Goal: Use online tool/utility: Utilize a website feature to perform a specific function

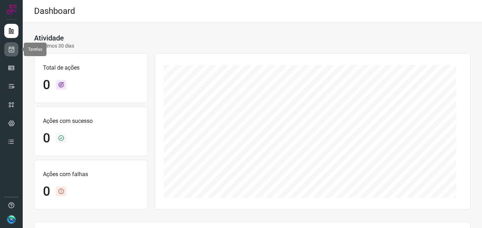
click at [15, 47] on link at bounding box center [11, 49] width 14 height 14
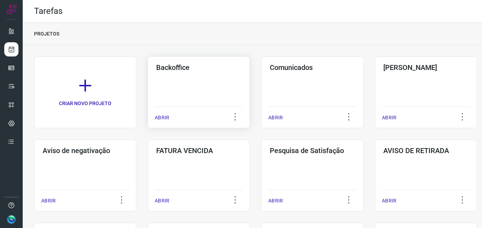
click at [185, 80] on div "Backoffice ABRIR" at bounding box center [199, 92] width 102 height 72
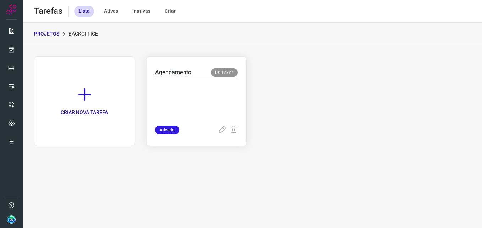
click at [197, 96] on p at bounding box center [196, 101] width 83 height 36
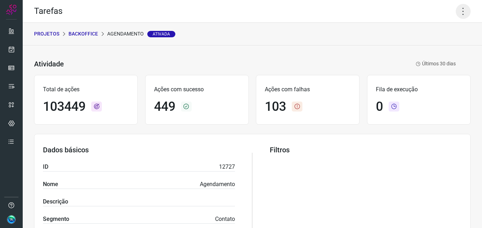
click at [460, 15] on icon at bounding box center [463, 11] width 15 height 15
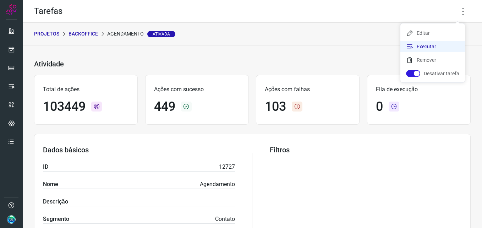
click at [434, 48] on li "Executar" at bounding box center [433, 46] width 65 height 11
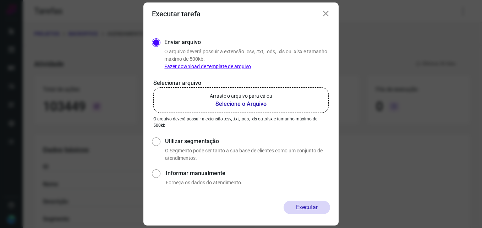
click at [231, 103] on b "Selecione o Arquivo" at bounding box center [241, 104] width 63 height 9
drag, startPoint x: 231, startPoint y: 103, endPoint x: 302, endPoint y: 92, distance: 71.9
click at [333, 81] on div "Enviar arquivo O arquivo deverá possuir a extensão .csv, .txt, .ods, .xls ou .x…" at bounding box center [241, 112] width 195 height 175
click at [258, 106] on b "Selecione o Arquivo" at bounding box center [241, 104] width 63 height 9
click at [0, 0] on input "Arraste o arquivo para cá ou Selecione o Arquivo" at bounding box center [0, 0] width 0 height 0
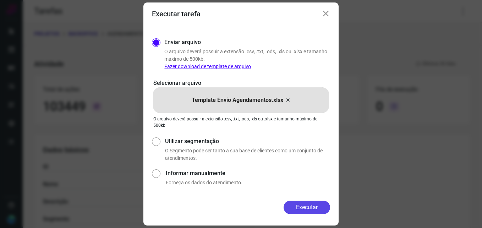
click at [302, 205] on button "Executar" at bounding box center [307, 207] width 47 height 13
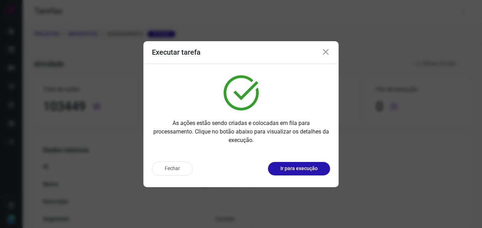
drag, startPoint x: 296, startPoint y: 167, endPoint x: 289, endPoint y: 178, distance: 13.0
click at [289, 178] on div "Fechar Ir para execução" at bounding box center [241, 171] width 195 height 31
click at [295, 168] on p "Ir para execução" at bounding box center [299, 168] width 37 height 7
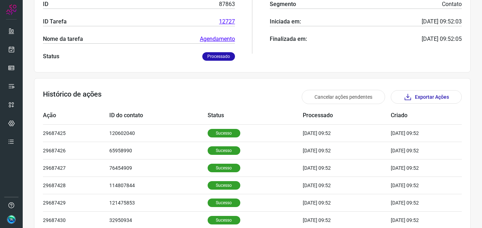
scroll to position [240, 0]
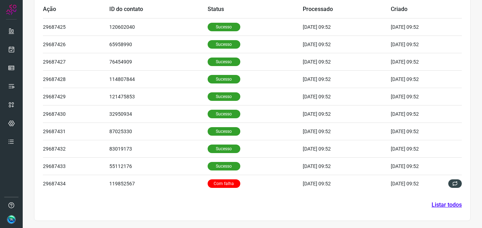
click at [438, 203] on link "Listar todos" at bounding box center [447, 205] width 30 height 9
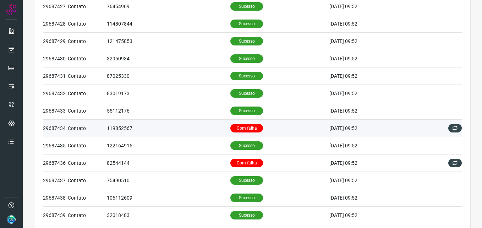
scroll to position [142, 0]
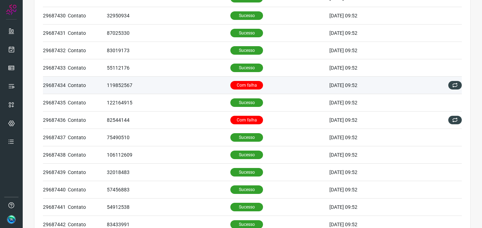
click at [240, 89] on p "Com falha" at bounding box center [247, 85] width 33 height 9
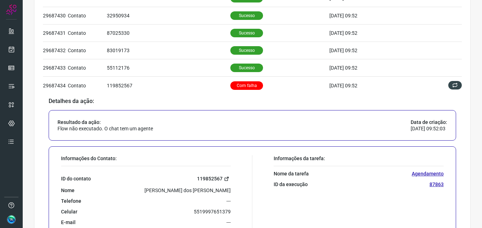
click at [199, 177] on link "119852567" at bounding box center [214, 179] width 34 height 8
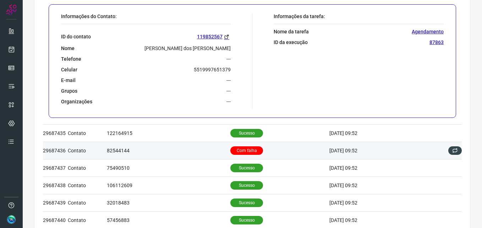
click at [233, 147] on p "Com falha" at bounding box center [247, 150] width 33 height 9
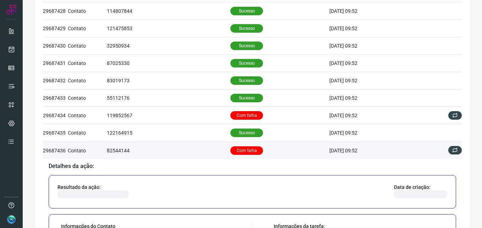
scroll to position [218, 0]
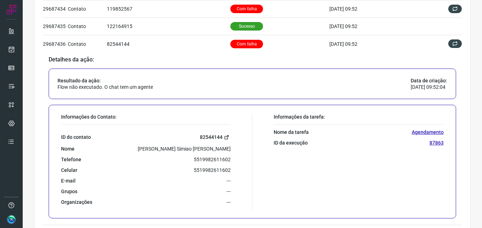
click at [214, 137] on link "82544144" at bounding box center [215, 137] width 31 height 8
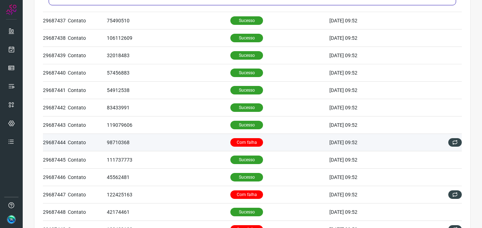
click at [241, 141] on p "Com falha" at bounding box center [247, 142] width 33 height 9
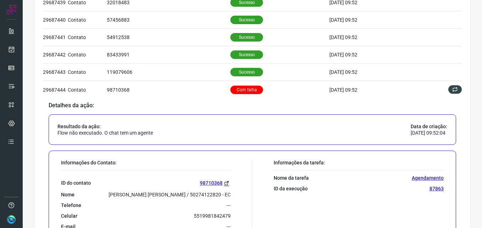
scroll to position [366, 0]
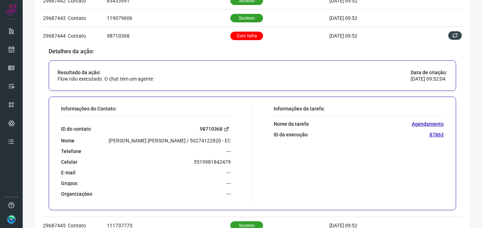
click at [211, 128] on link "98710368" at bounding box center [215, 129] width 31 height 8
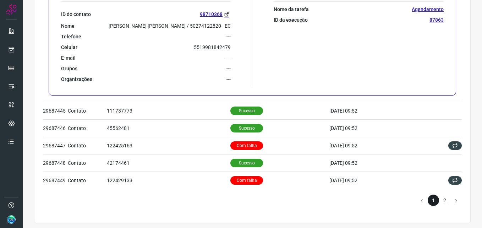
scroll to position [483, 0]
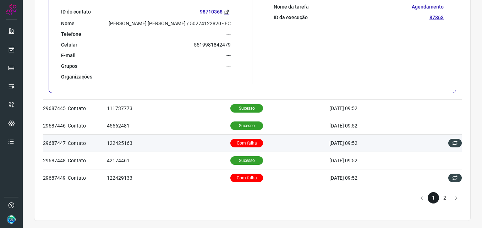
click at [240, 144] on p "Com falha" at bounding box center [247, 143] width 33 height 9
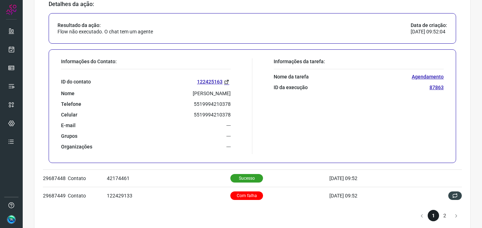
scroll to position [448, 0]
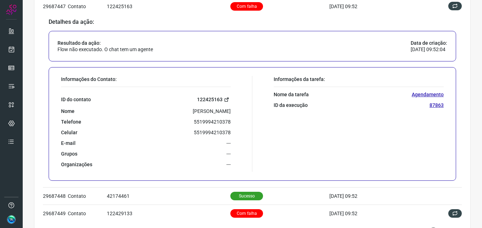
click at [210, 99] on link "122425163" at bounding box center [214, 100] width 34 height 8
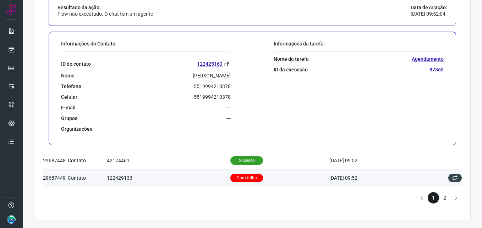
click at [243, 179] on p "Com falha" at bounding box center [247, 178] width 33 height 9
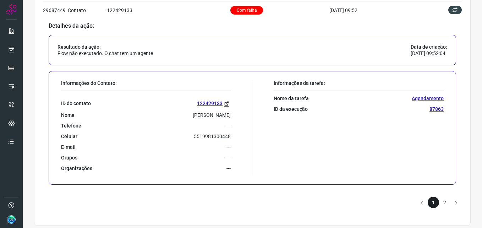
scroll to position [483, 0]
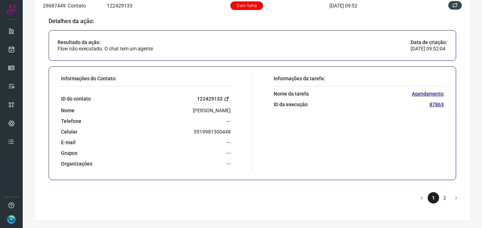
click at [208, 98] on link "122429133" at bounding box center [214, 99] width 34 height 8
click at [439, 197] on li "2" at bounding box center [444, 197] width 11 height 11
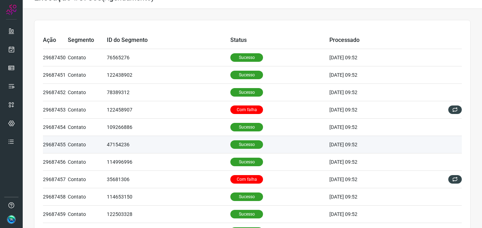
scroll to position [12, 0]
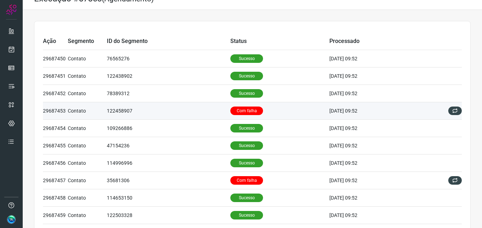
click at [247, 115] on p "Com falha" at bounding box center [247, 111] width 33 height 9
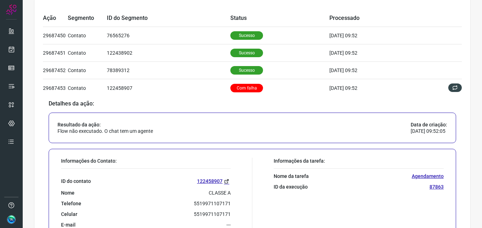
scroll to position [48, 0]
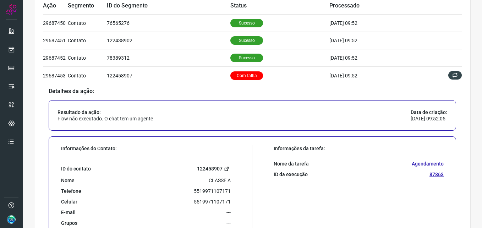
click at [211, 166] on link "122458907" at bounding box center [214, 169] width 34 height 8
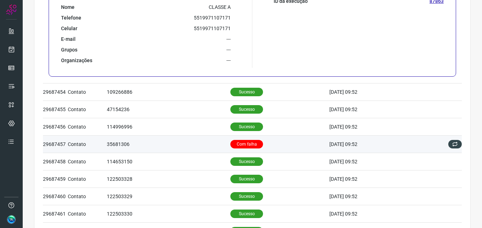
scroll to position [261, 0]
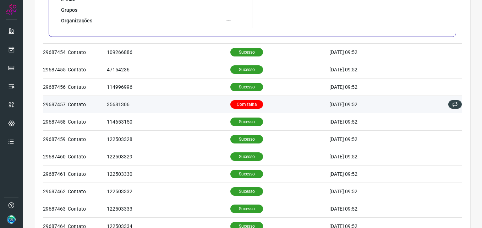
click at [243, 104] on p "Com falha" at bounding box center [247, 104] width 33 height 9
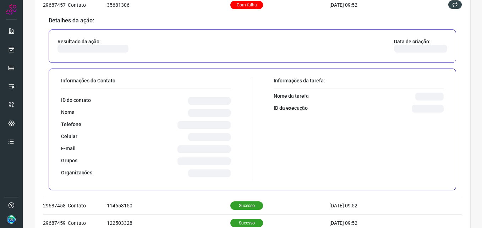
scroll to position [195, 0]
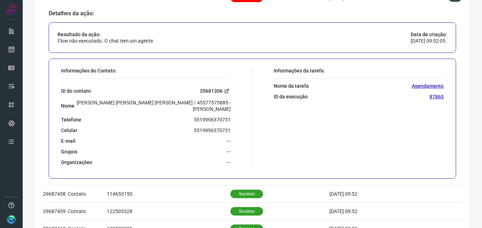
click at [206, 89] on link "35681306" at bounding box center [215, 91] width 31 height 8
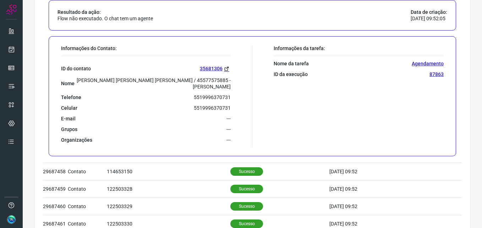
scroll to position [249, 0]
